Goal: Navigation & Orientation: Find specific page/section

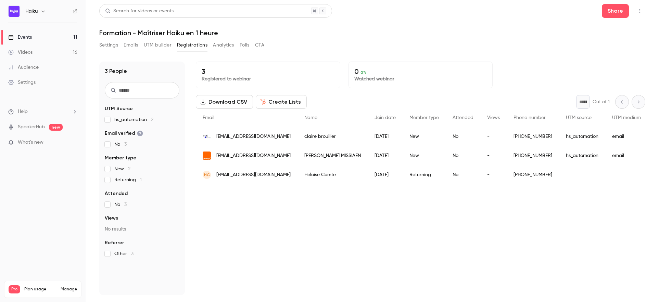
click at [41, 40] on link "Events 11" at bounding box center [43, 37] width 86 height 15
